Goal: Task Accomplishment & Management: Use online tool/utility

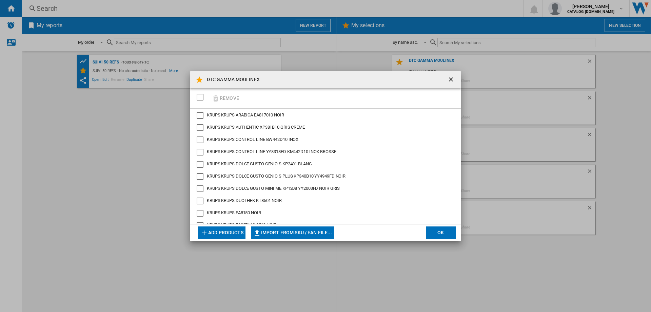
click at [234, 189] on button "Add products" at bounding box center [221, 232] width 47 height 12
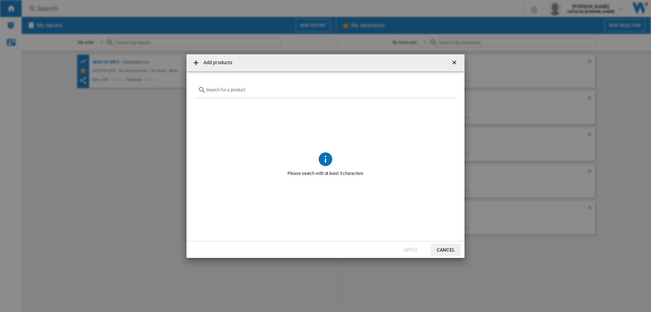
click at [234, 96] on div "Add products ..." at bounding box center [326, 90] width 262 height 16
click at [235, 93] on div "Add products ..." at bounding box center [326, 90] width 262 height 16
click at [235, 91] on input "Add products ..." at bounding box center [329, 89] width 247 height 5
paste input "QA1403F0"
type input "QA1403F0"
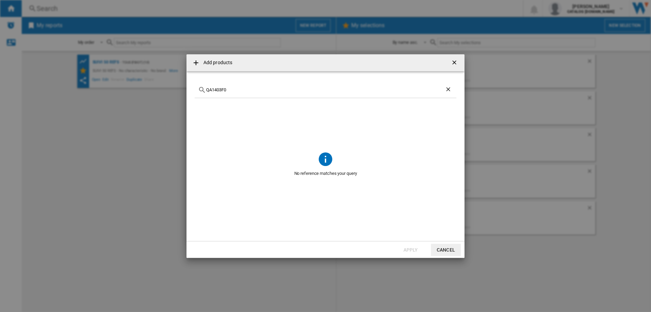
click at [434, 89] on ng-md-icon "Clear search" at bounding box center [449, 90] width 8 height 8
click at [434, 63] on ng-md-icon "getI18NText('BUTTONS.CLOSE_DIALOG')" at bounding box center [455, 63] width 8 height 8
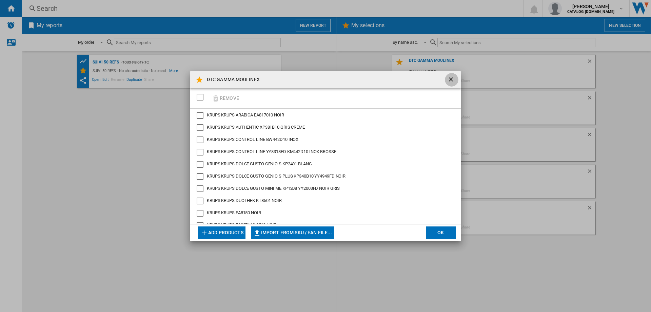
click at [434, 78] on ng-md-icon "getI18NText('BUTTONS.CLOSE_DIALOG')" at bounding box center [452, 80] width 8 height 8
